Goal: Task Accomplishment & Management: Use online tool/utility

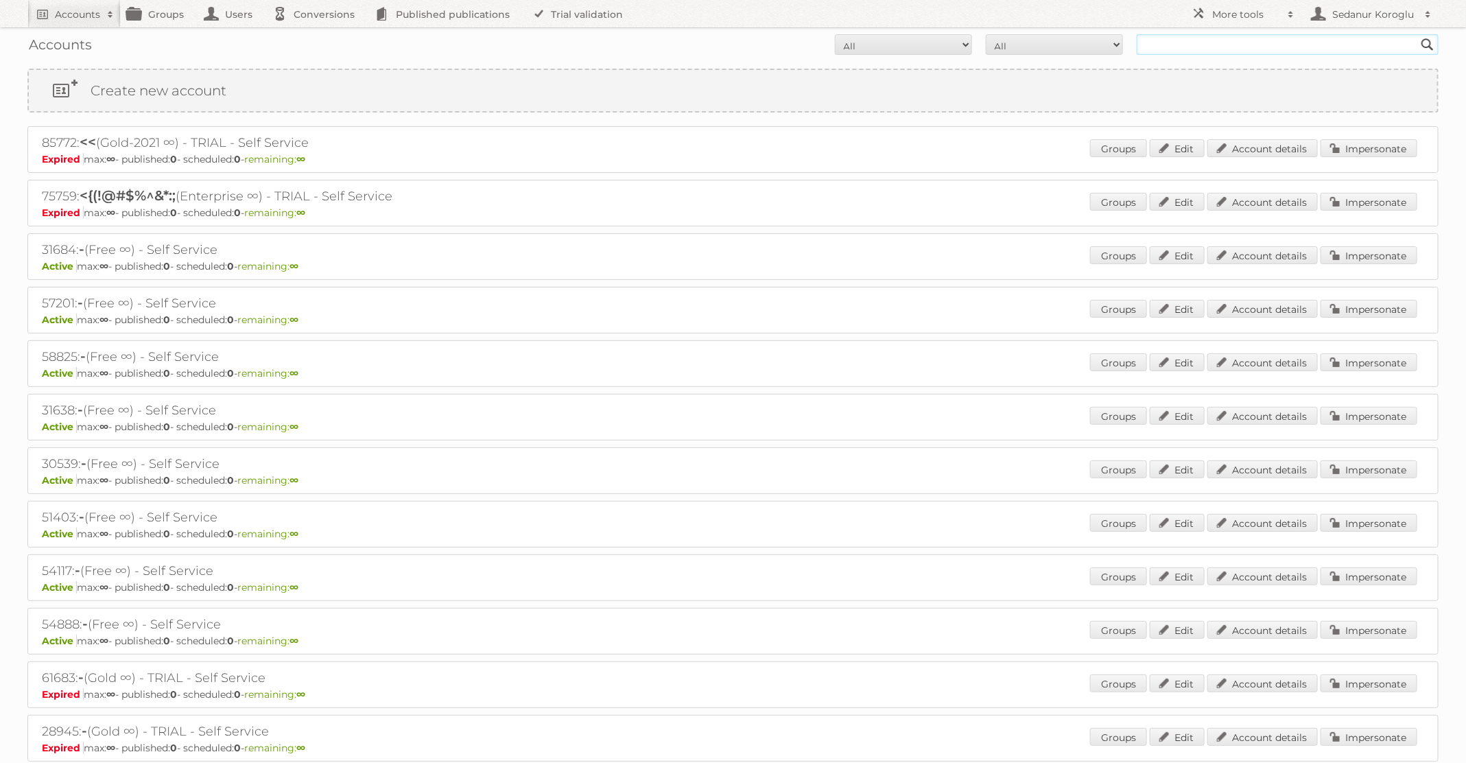
click at [1244, 43] on input "text" at bounding box center [1288, 44] width 302 height 21
type input "Plus Retail"
click at [1418, 34] on input "Search" at bounding box center [1428, 44] width 21 height 21
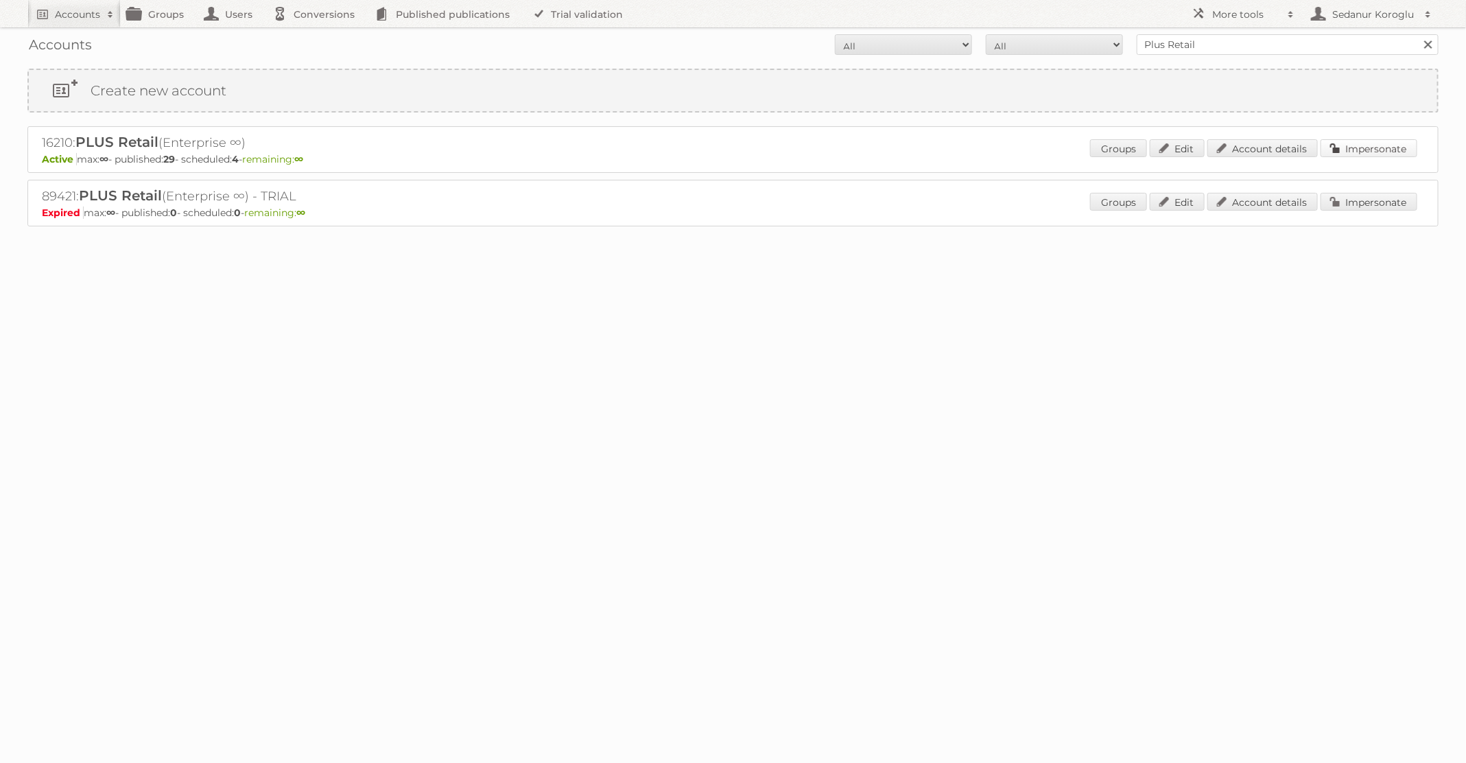
click at [1362, 153] on link "Impersonate" at bounding box center [1369, 148] width 97 height 18
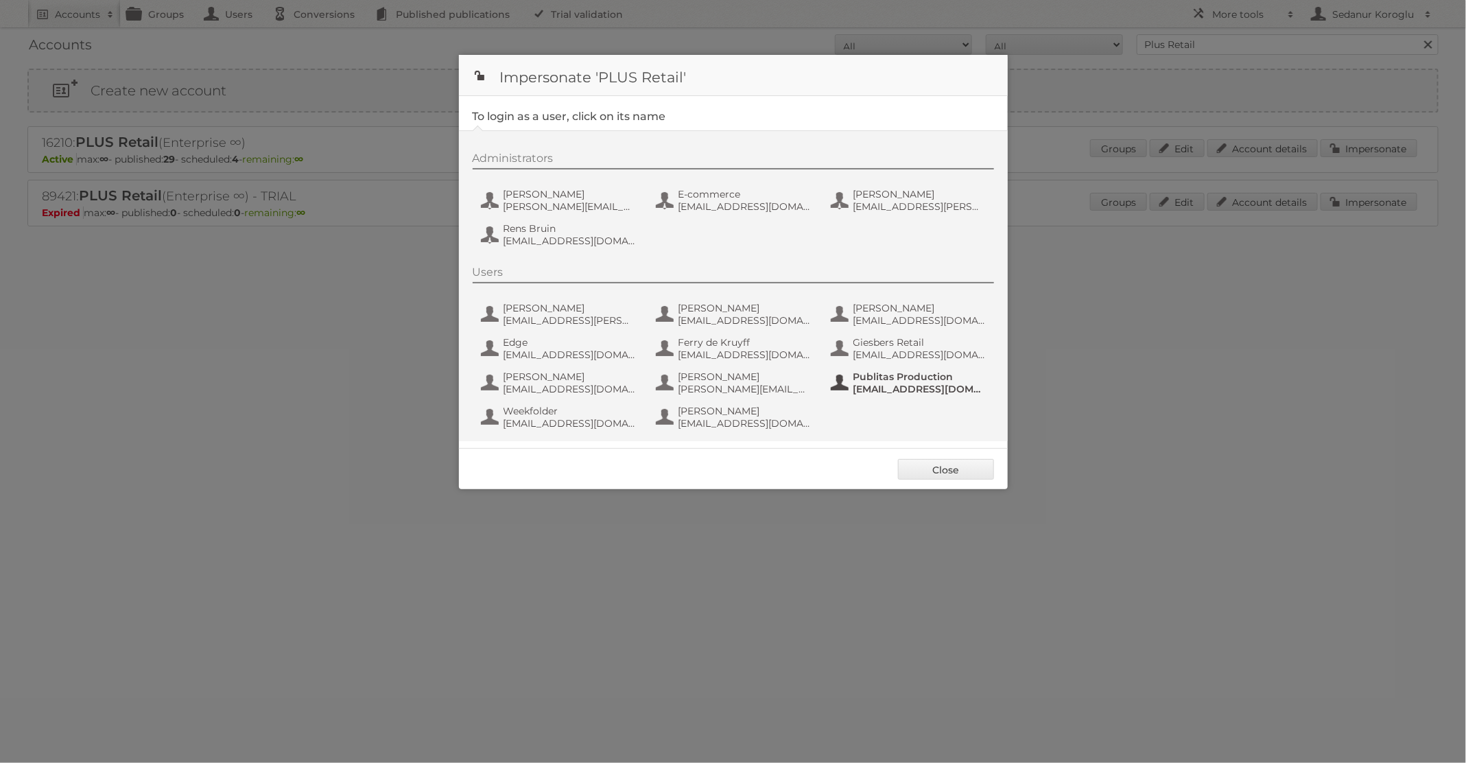
click at [861, 377] on span "Publitas Production" at bounding box center [920, 376] width 133 height 12
